Goal: Information Seeking & Learning: Learn about a topic

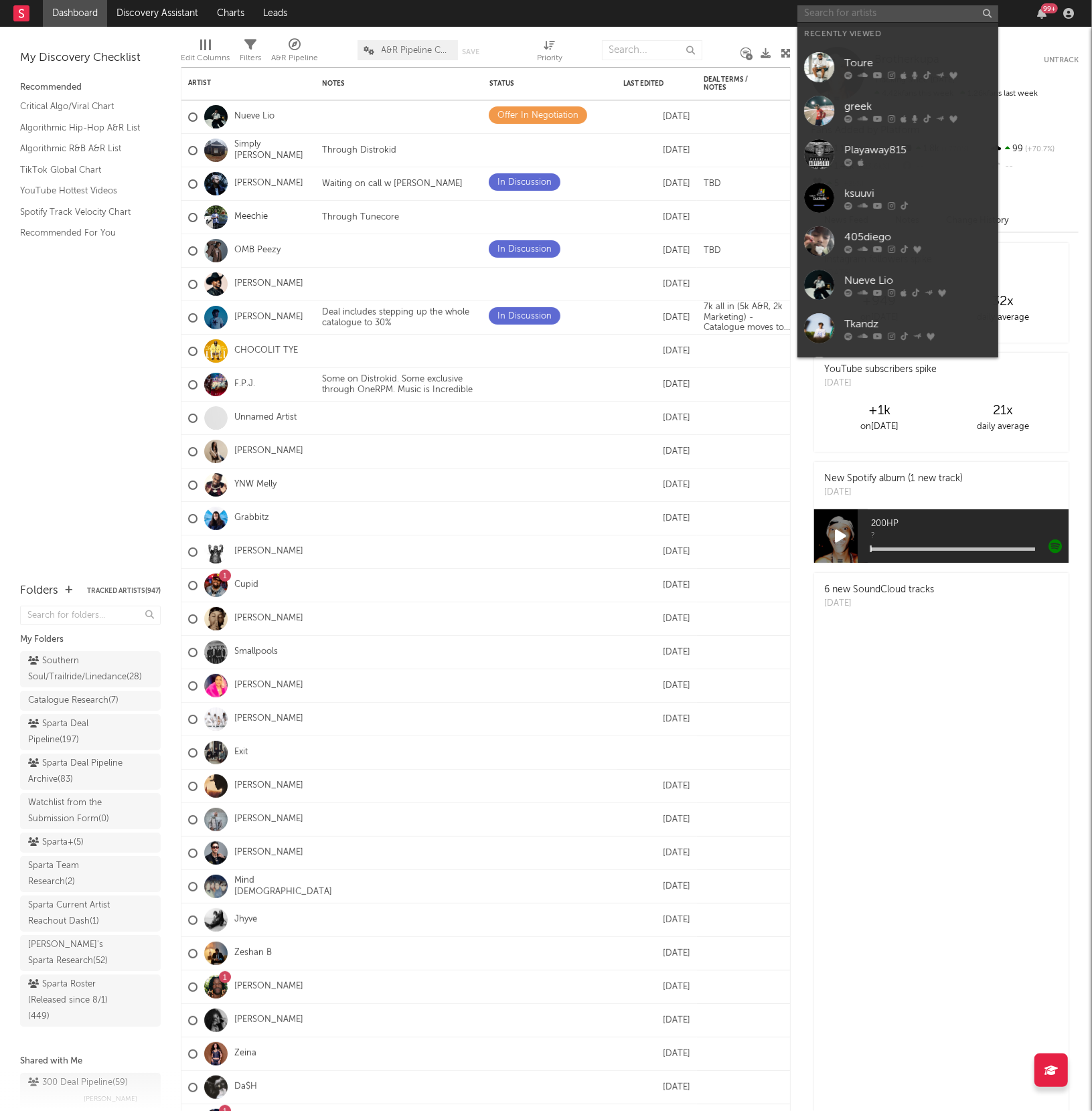
click at [849, 11] on input "text" at bounding box center [898, 14] width 201 height 17
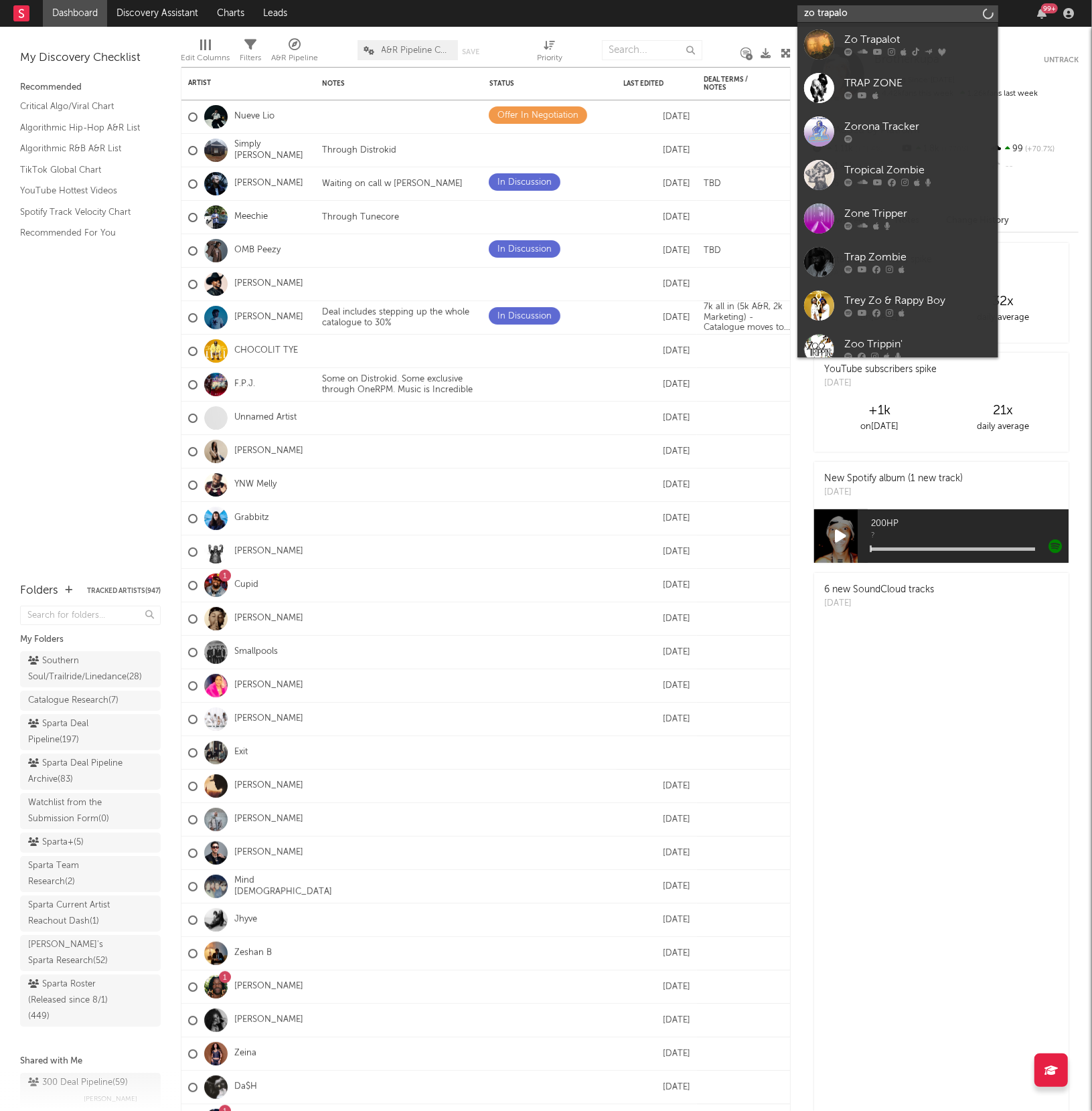
type input "zo trapalot"
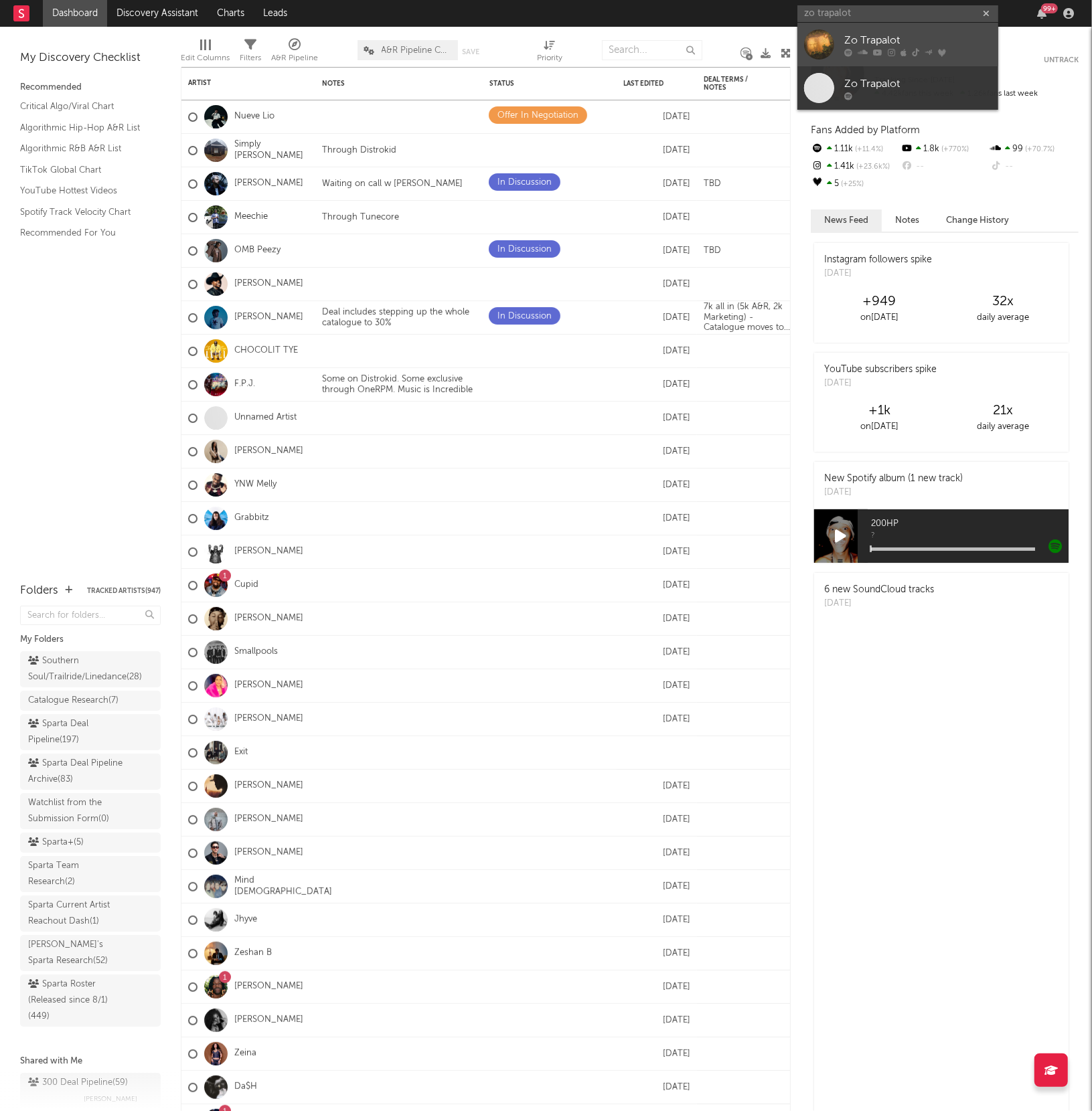
click at [845, 40] on div "Zo Trapalot" at bounding box center [918, 40] width 147 height 16
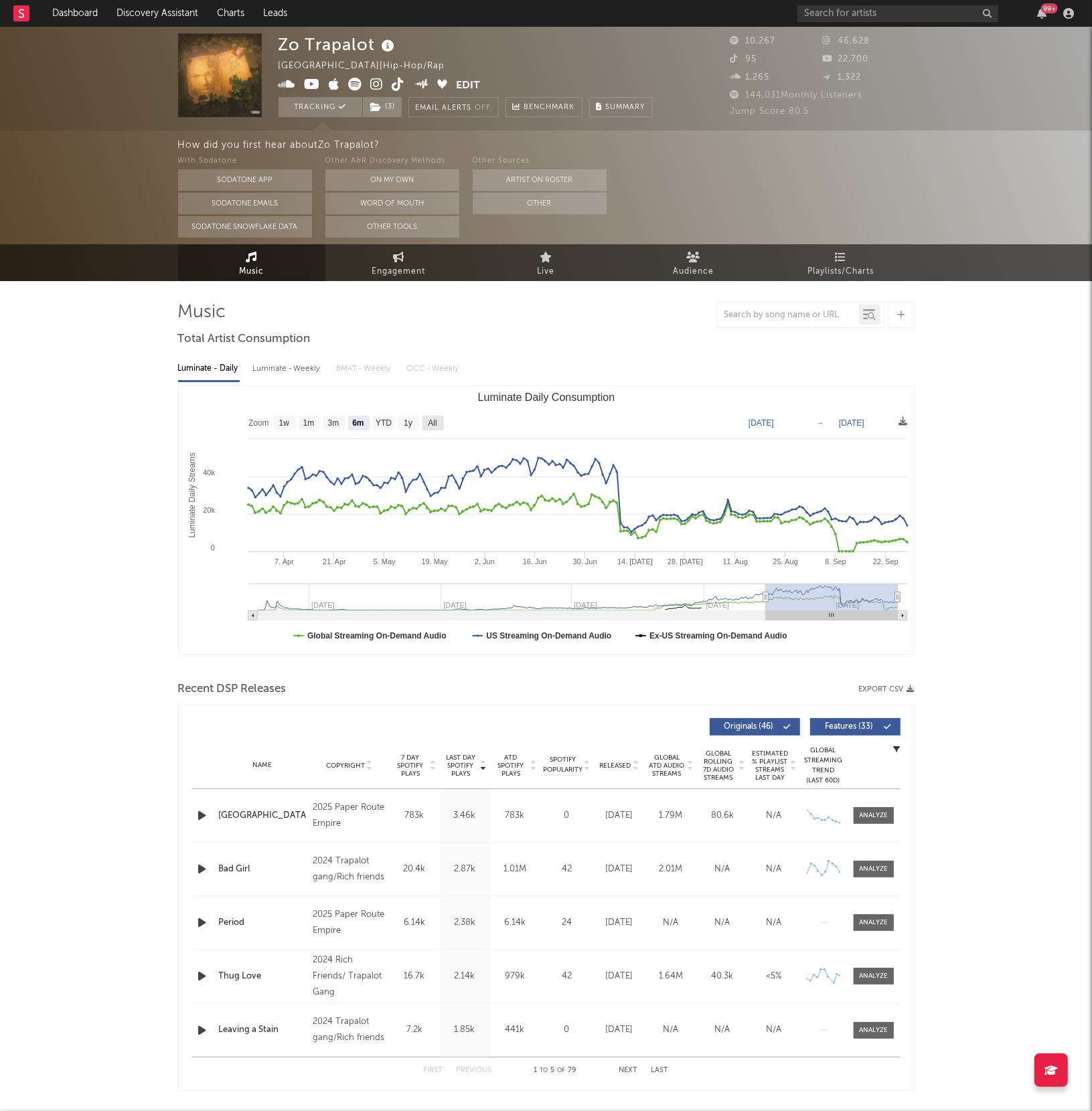
click at [434, 425] on text "All" at bounding box center [432, 424] width 9 height 10
select select "All"
type input "[DATE]"
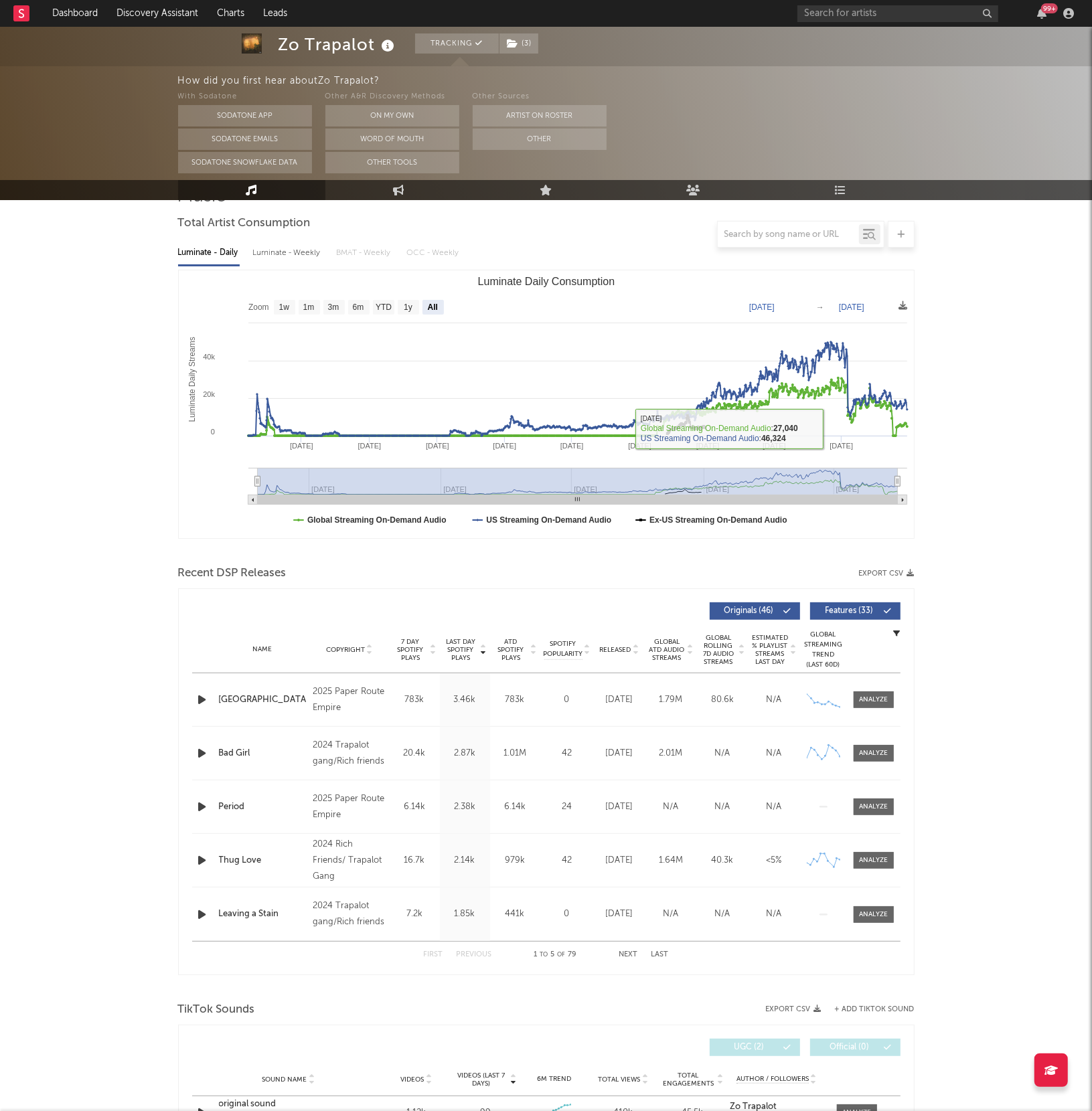
scroll to position [125, 0]
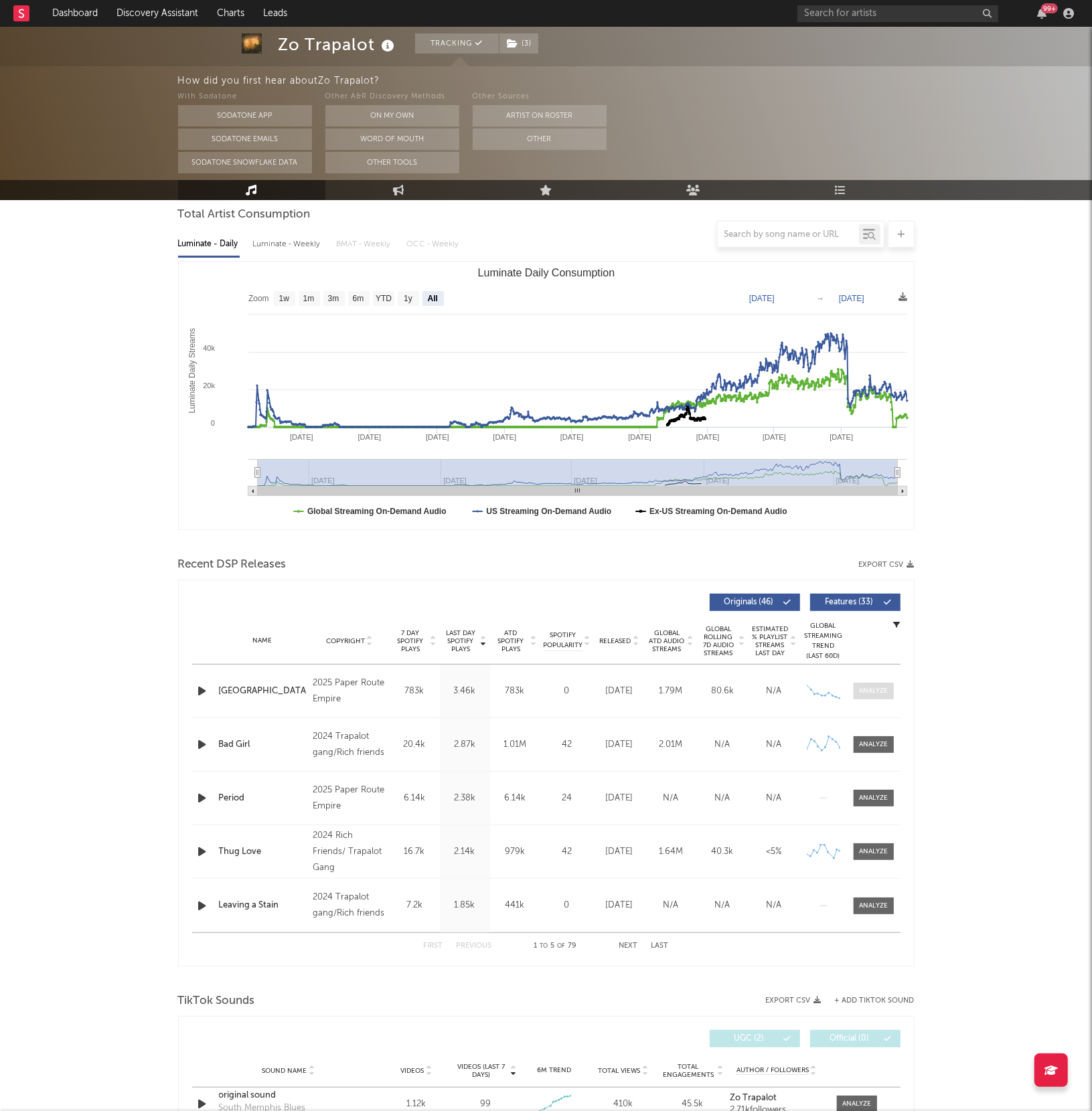
click at [867, 693] on div at bounding box center [874, 691] width 29 height 10
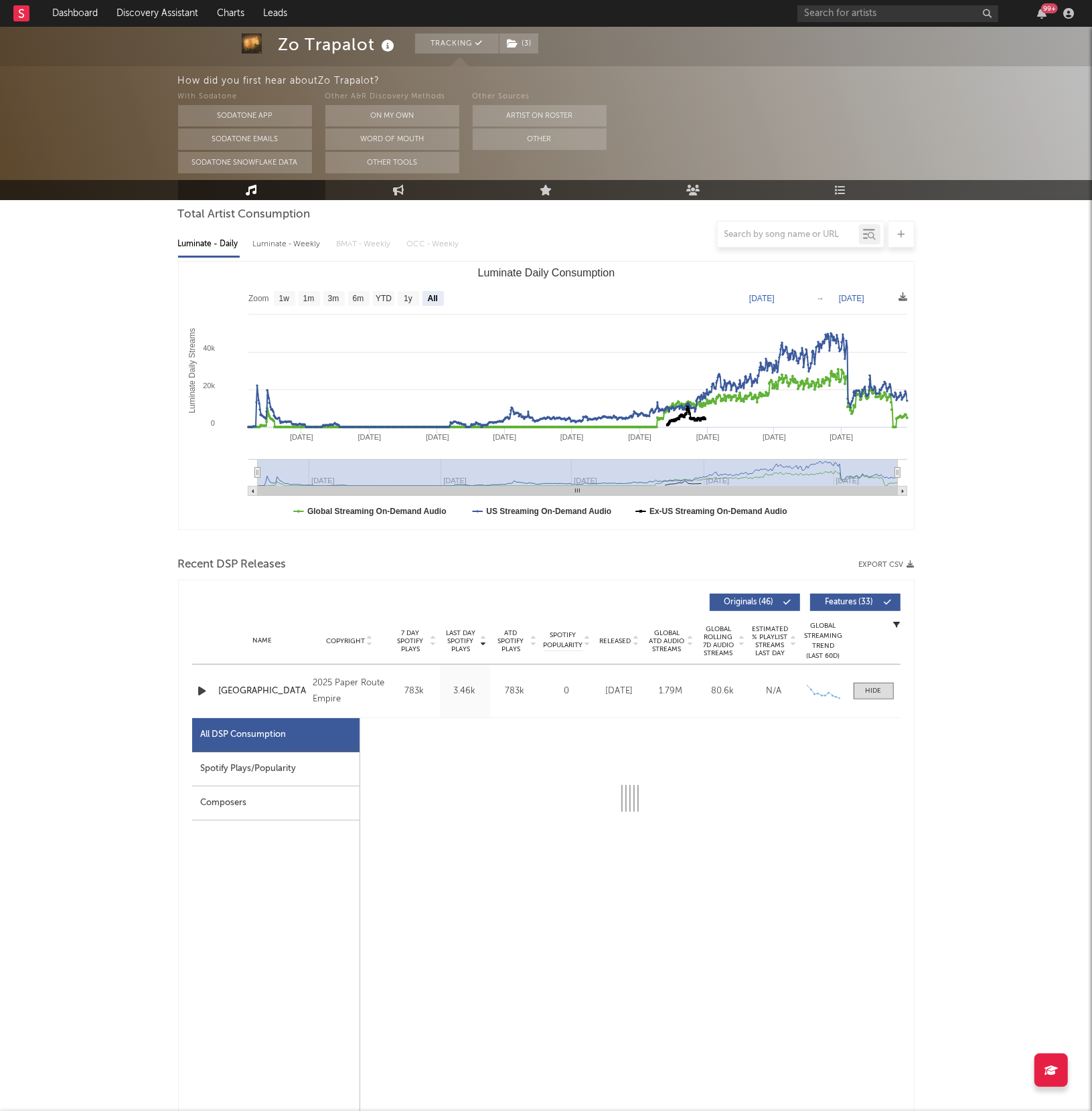
select select "1w"
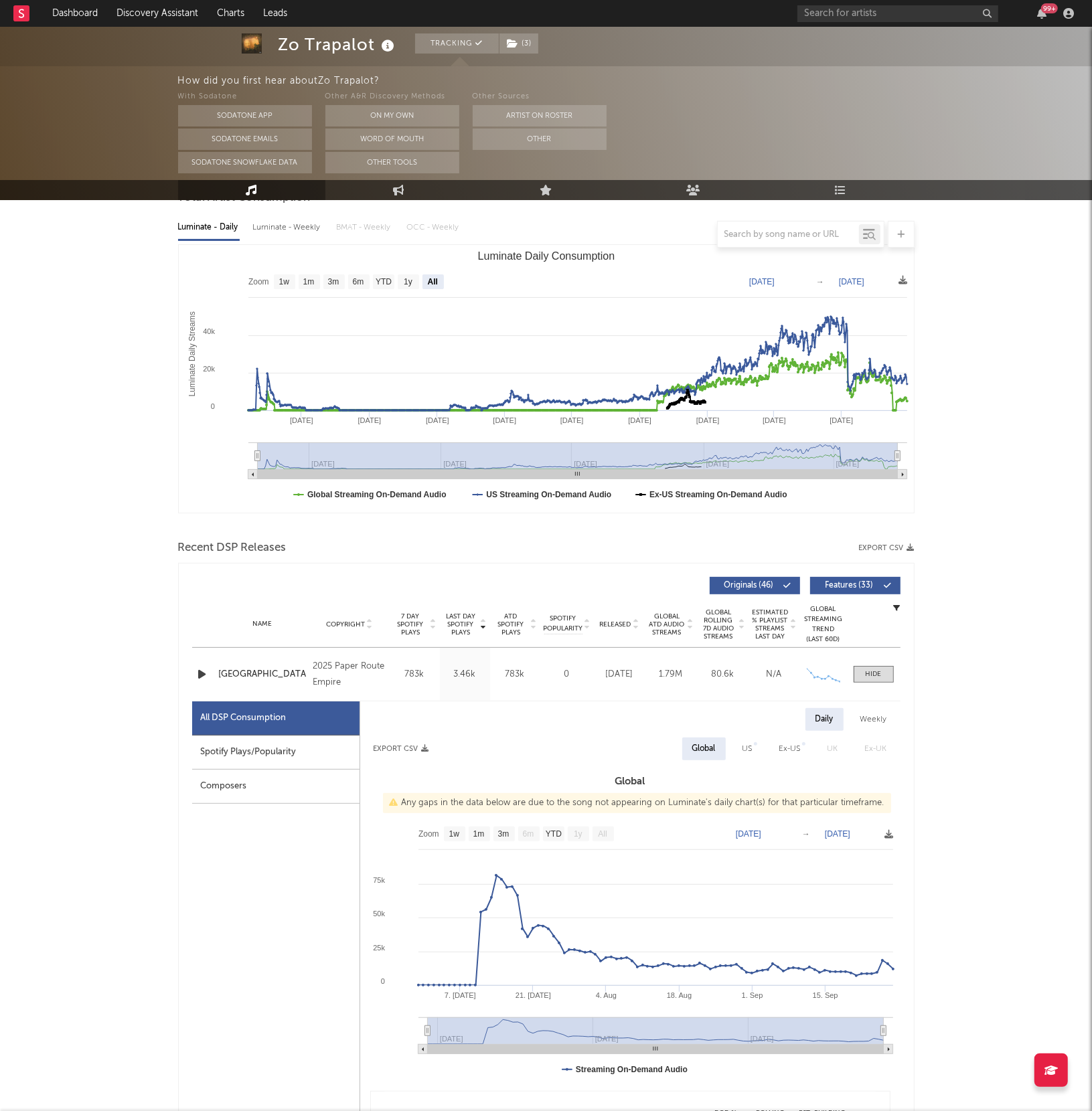
scroll to position [162, 0]
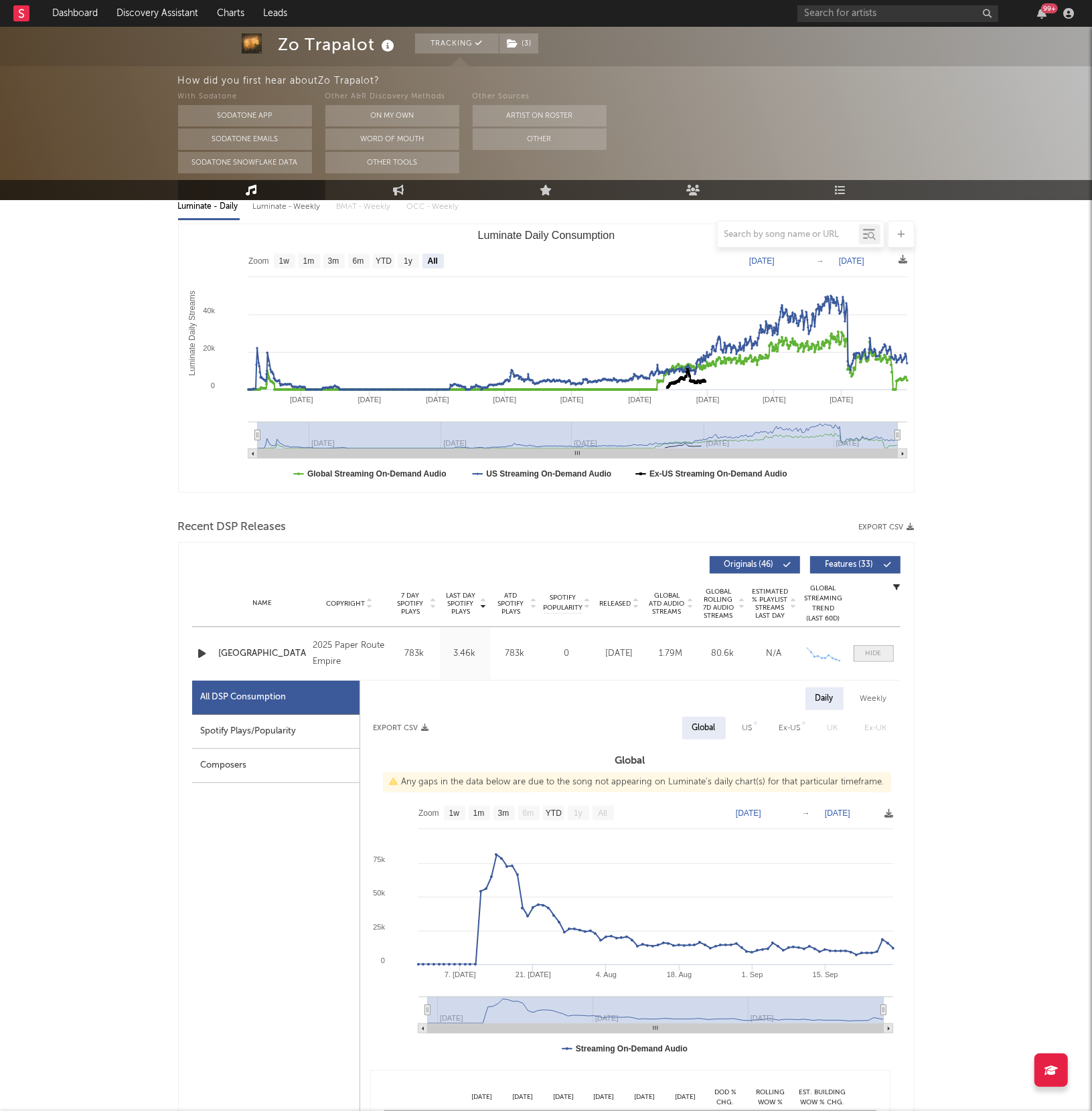
click at [880, 650] on div at bounding box center [874, 653] width 16 height 10
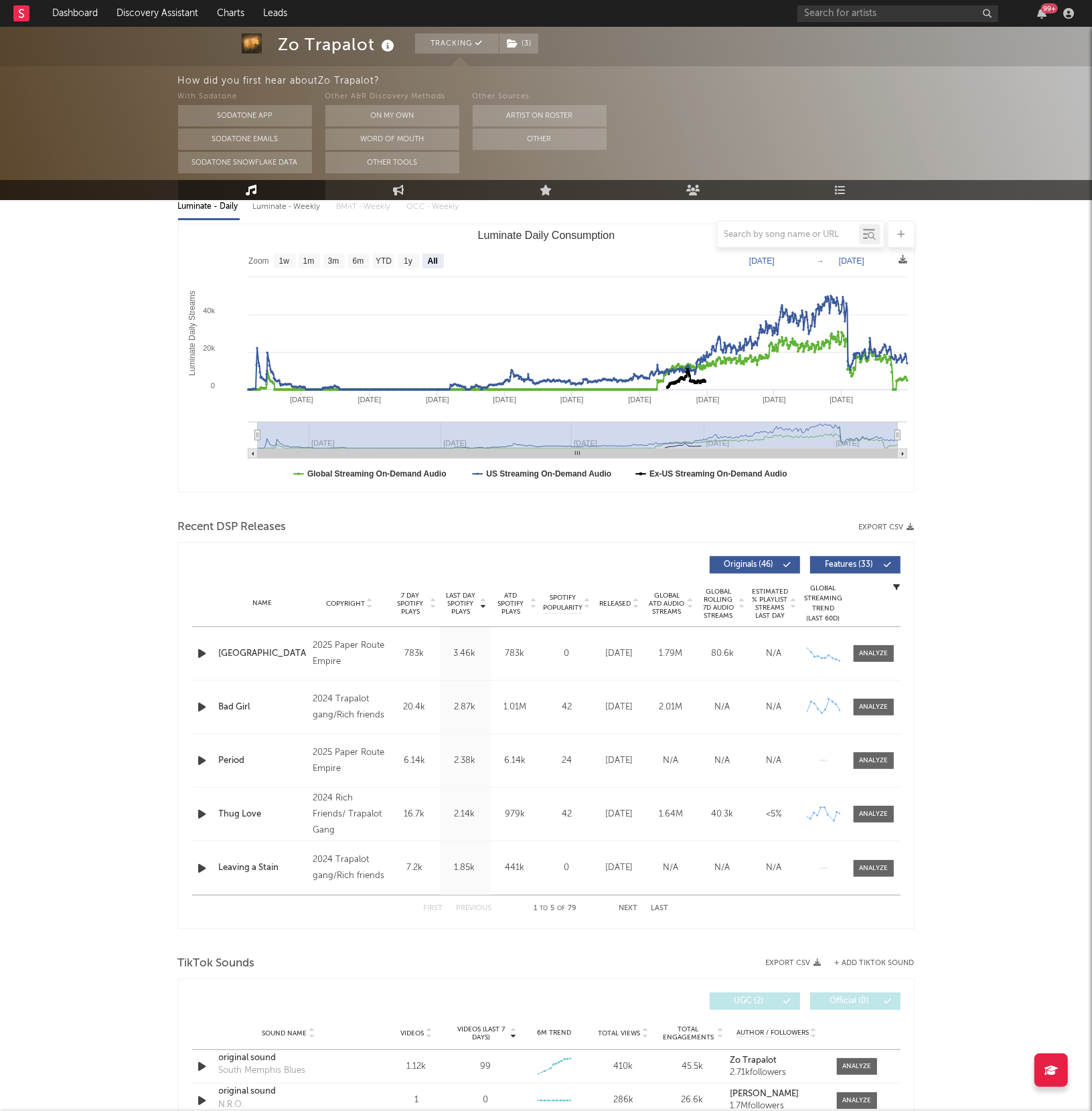
scroll to position [188, 0]
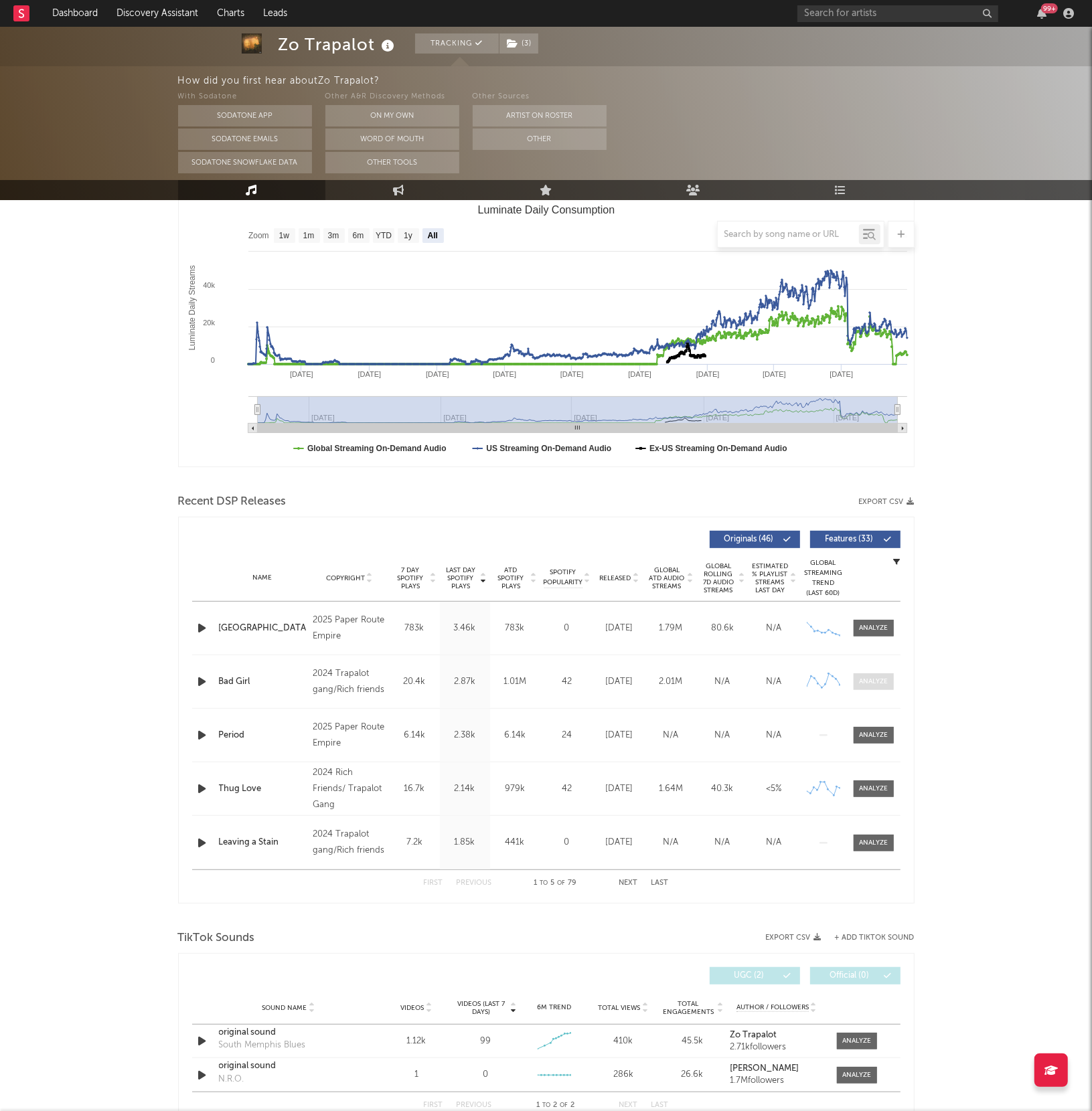
click at [863, 676] on span at bounding box center [874, 682] width 40 height 17
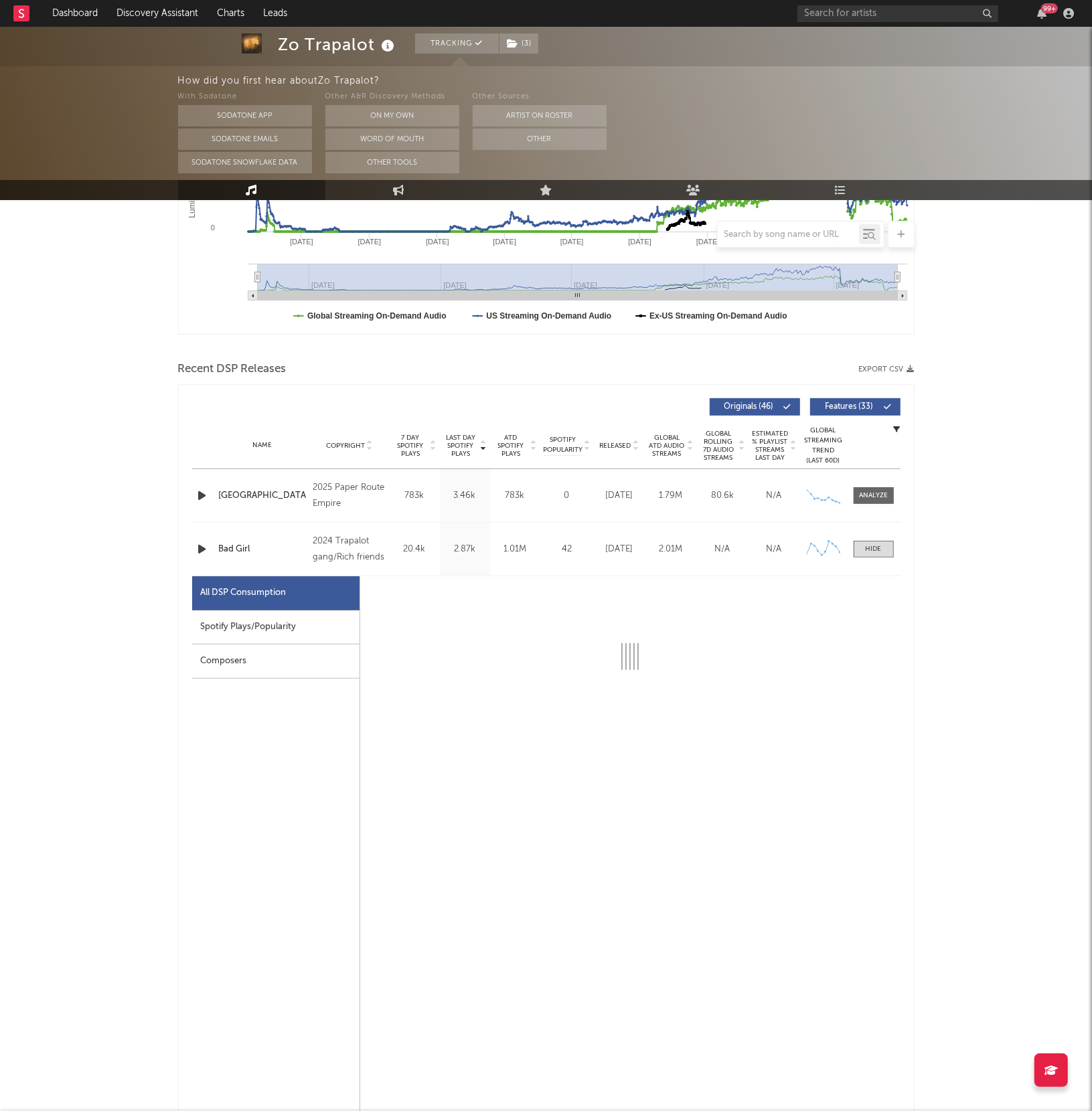
select select "6m"
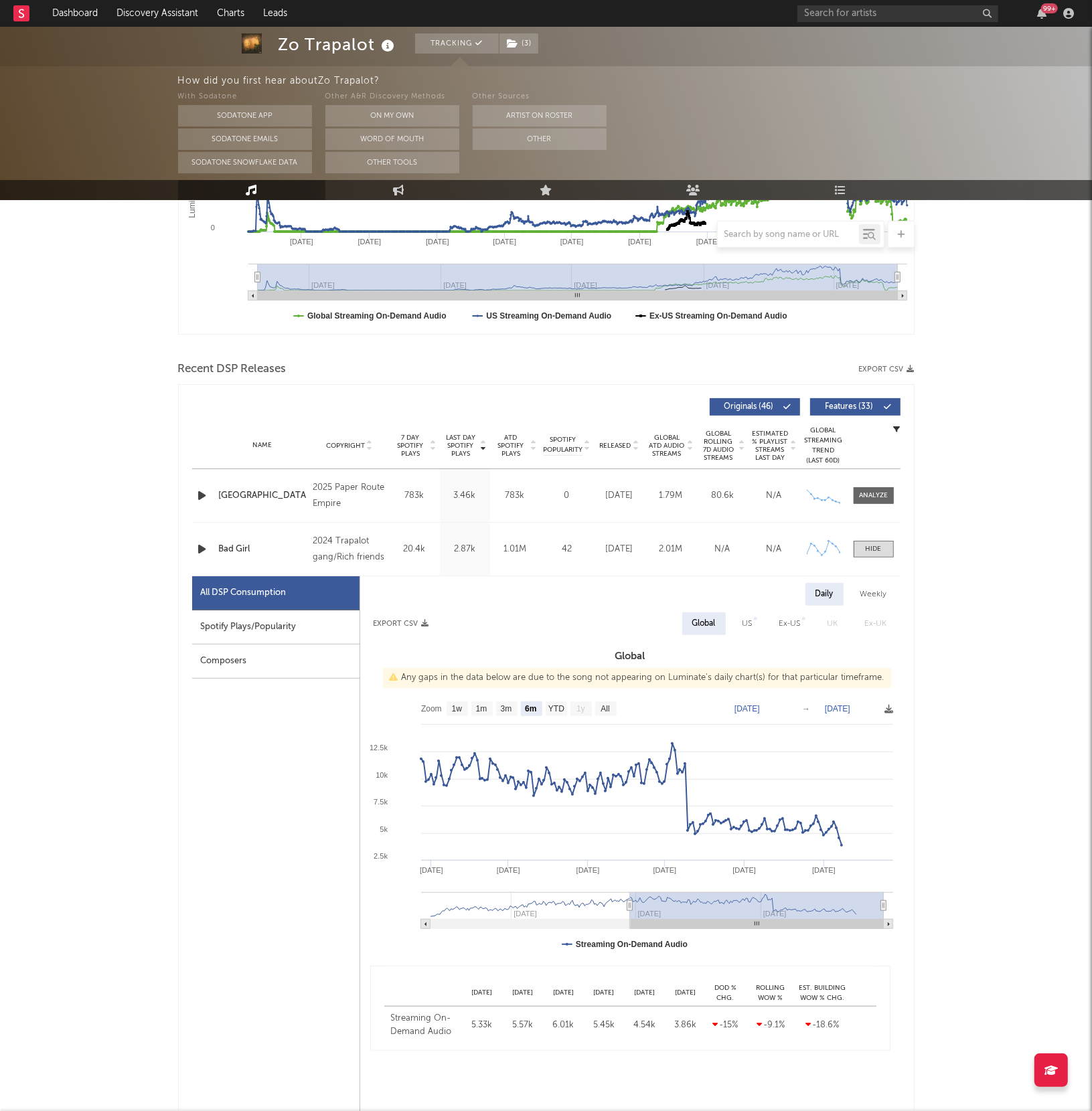
scroll to position [328, 0]
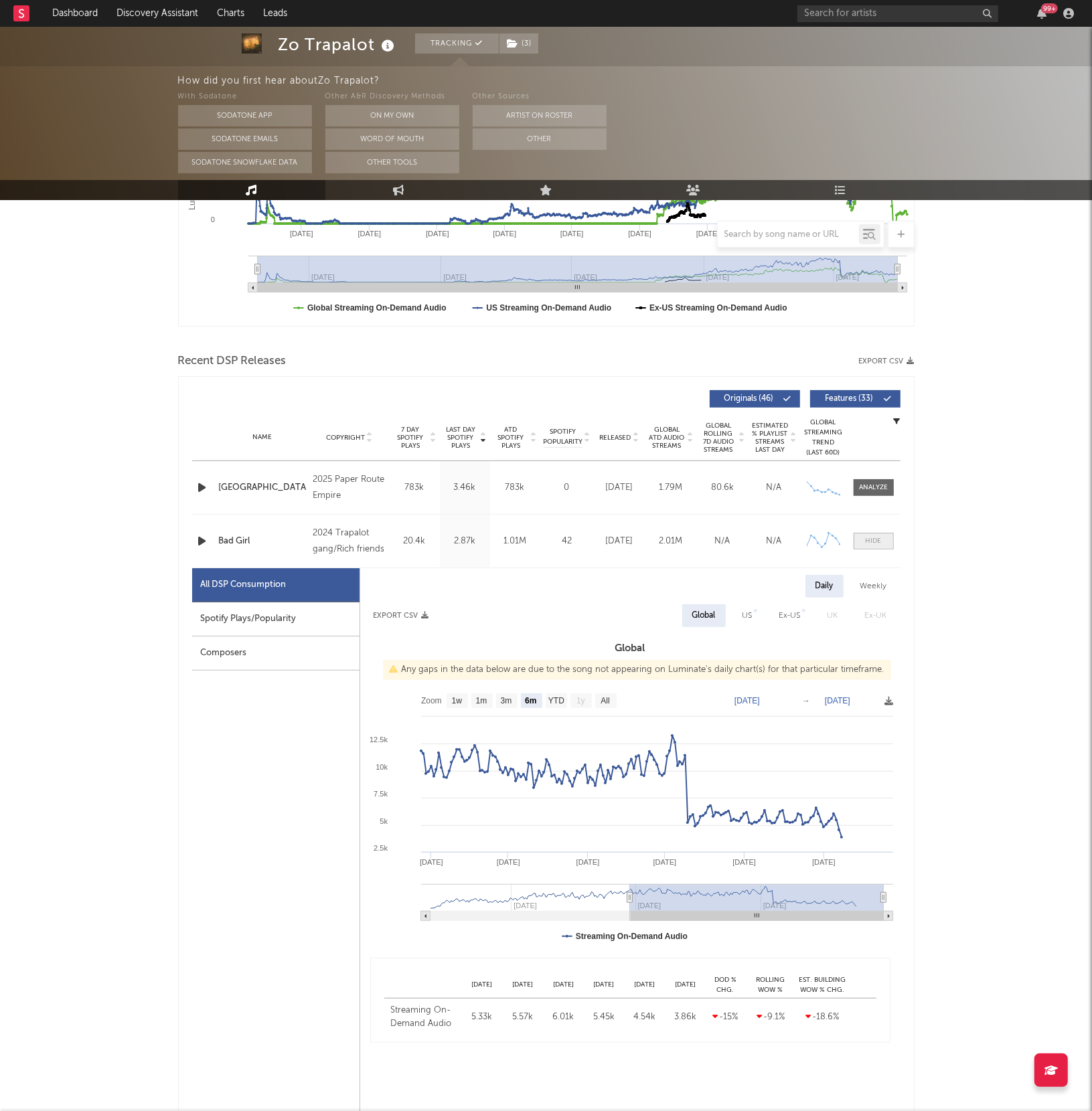
click at [870, 539] on div at bounding box center [874, 541] width 16 height 10
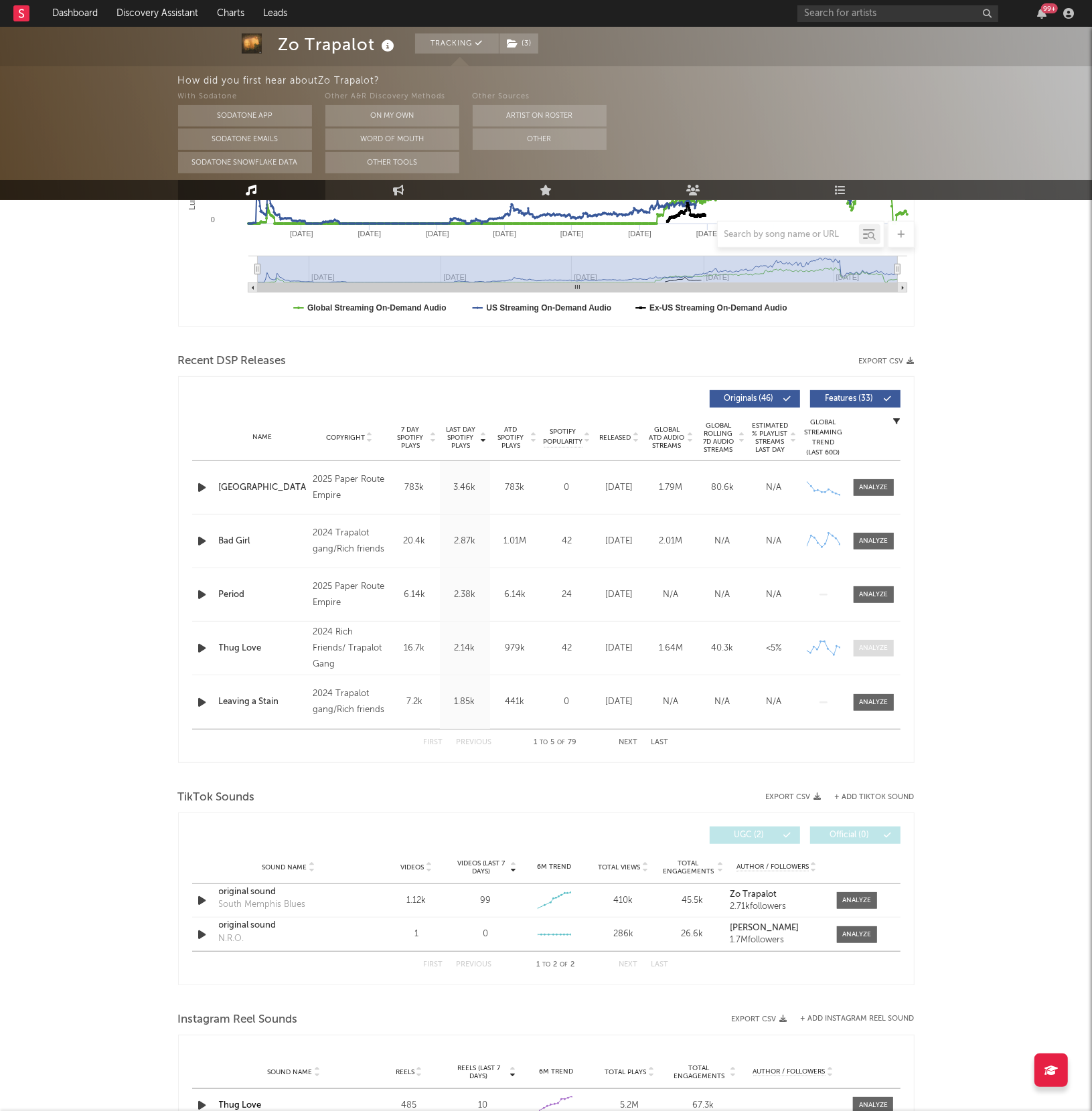
click at [873, 654] on span at bounding box center [874, 648] width 40 height 17
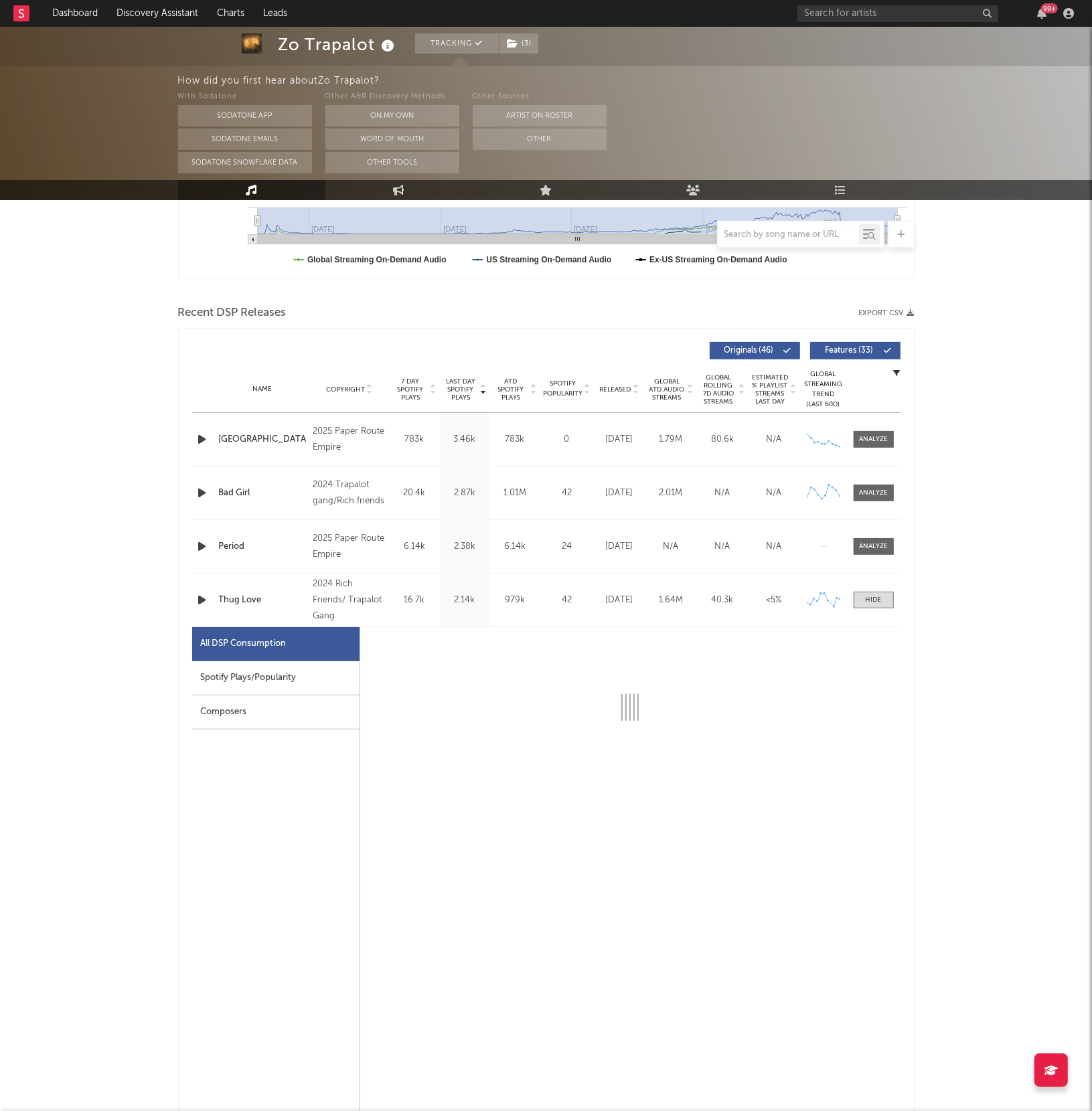
select select "6m"
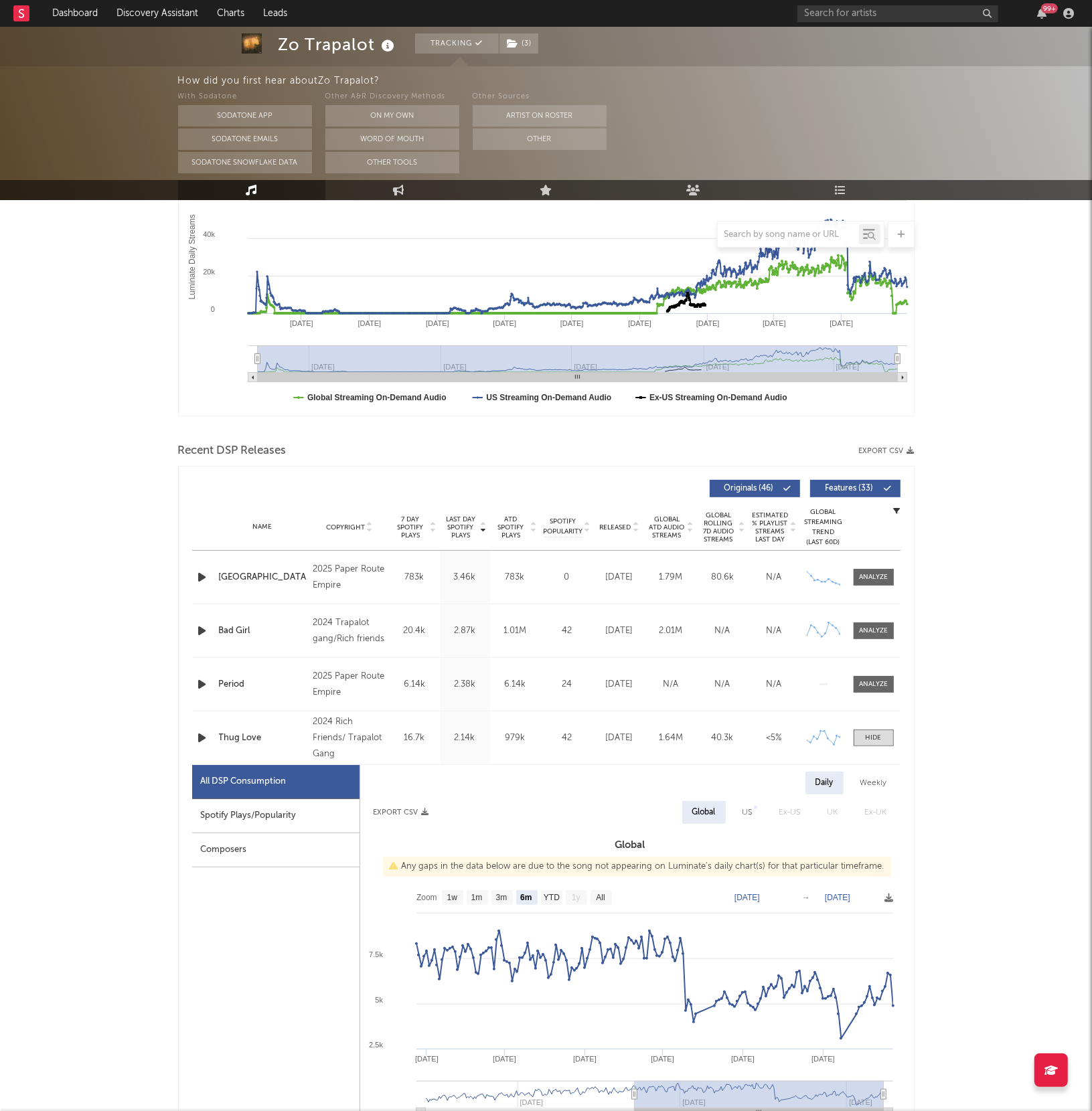
scroll to position [0, 0]
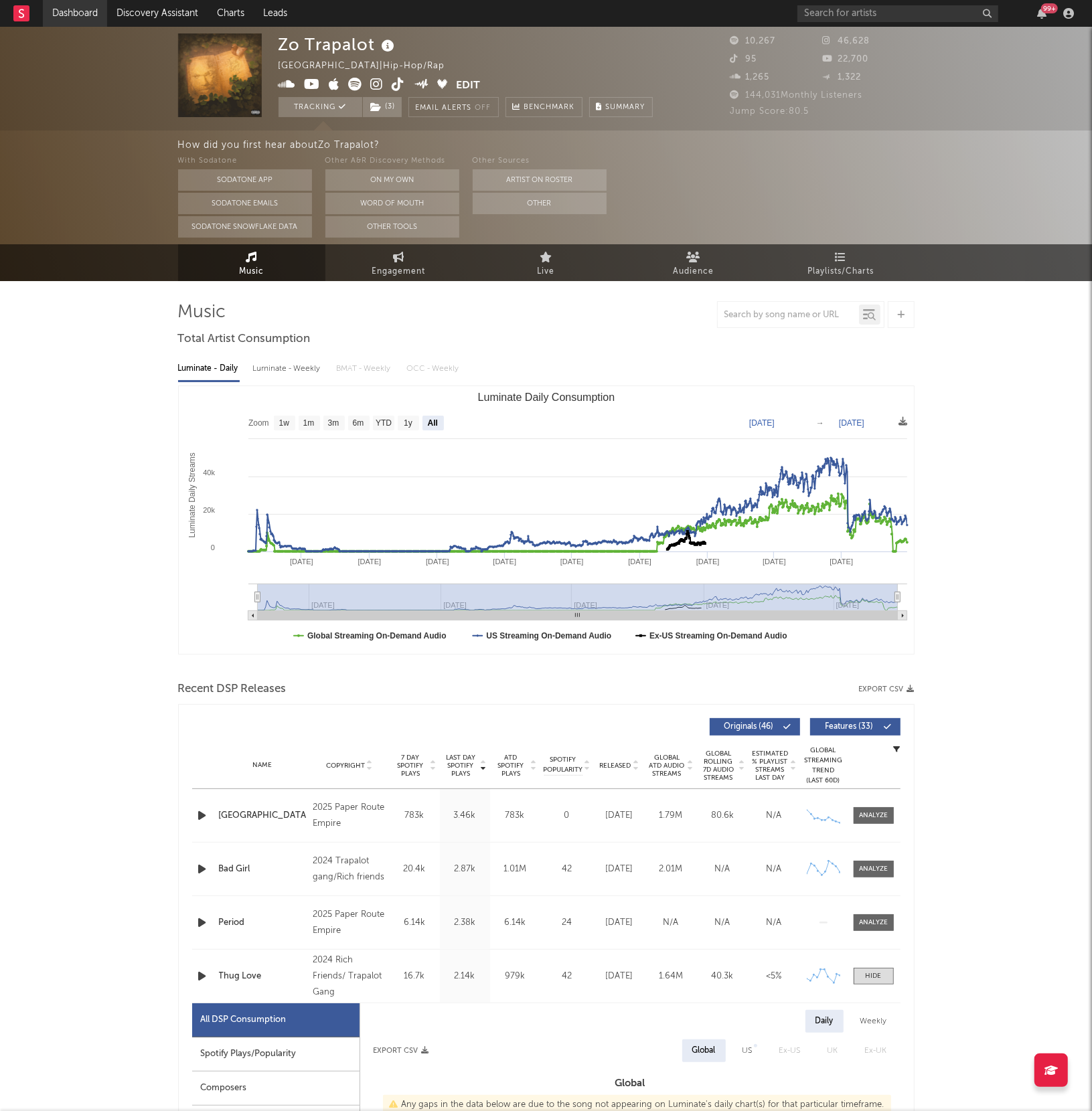
click at [69, 18] on link "Dashboard" at bounding box center [75, 13] width 64 height 27
